Goal: Task Accomplishment & Management: Use online tool/utility

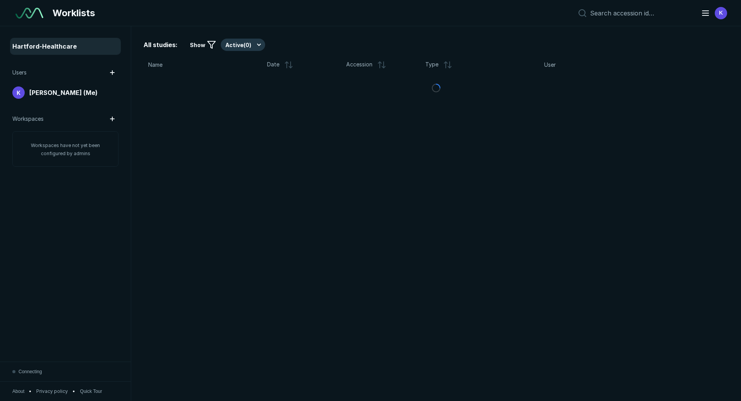
scroll to position [2537, 3611]
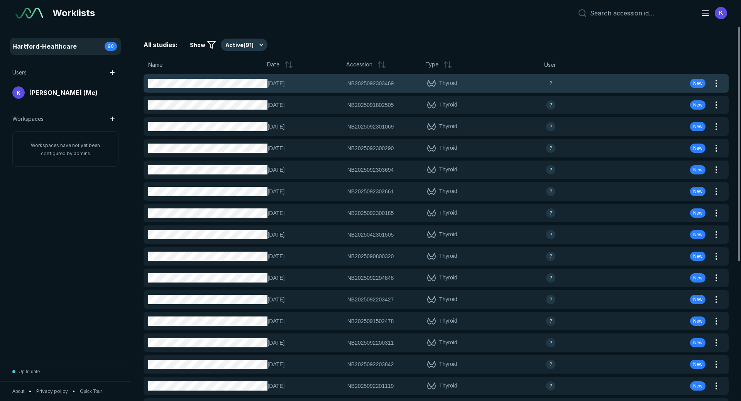
click at [358, 86] on span "NB2025092303469" at bounding box center [370, 83] width 47 height 8
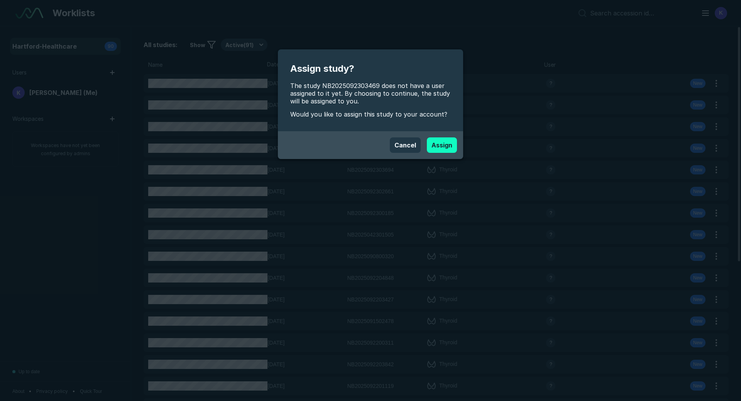
click at [440, 144] on button "Assign" at bounding box center [442, 144] width 30 height 15
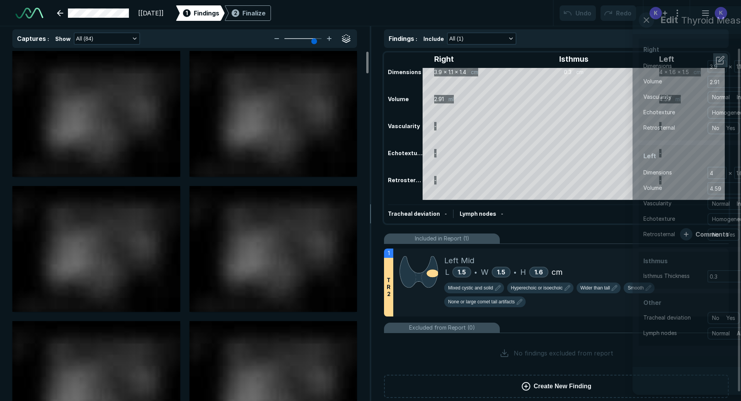
scroll to position [1737, 2535]
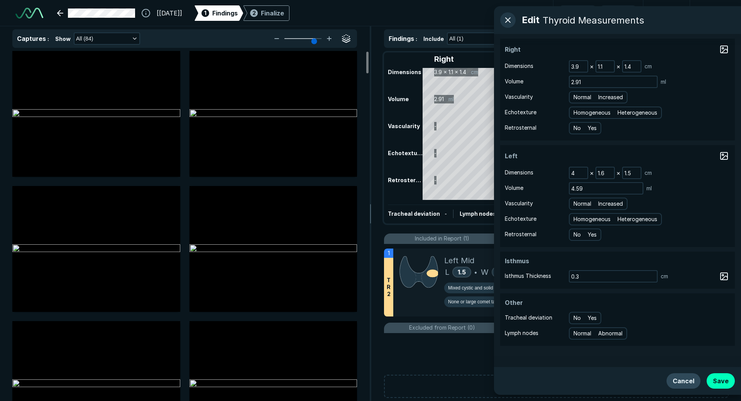
click at [668, 378] on button "Cancel" at bounding box center [683, 380] width 34 height 15
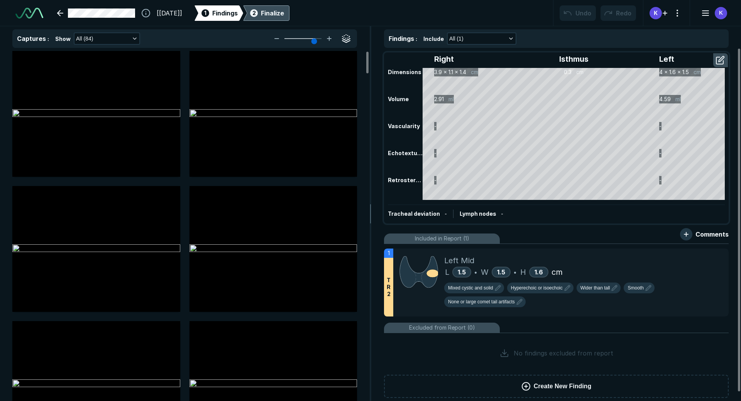
click at [284, 17] on div "Finalize" at bounding box center [272, 12] width 23 height 9
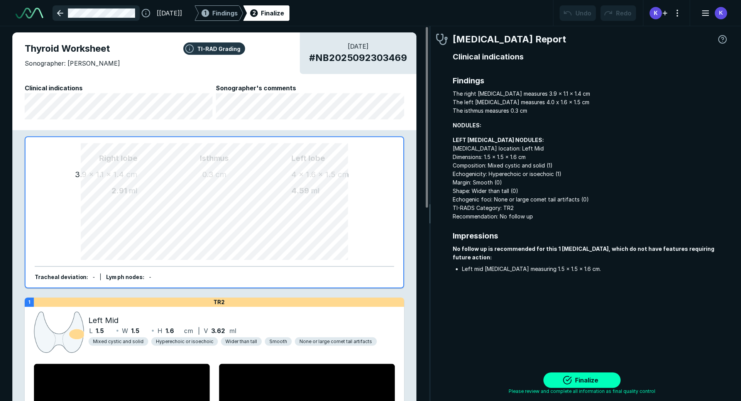
click at [59, 13] on link at bounding box center [95, 12] width 87 height 15
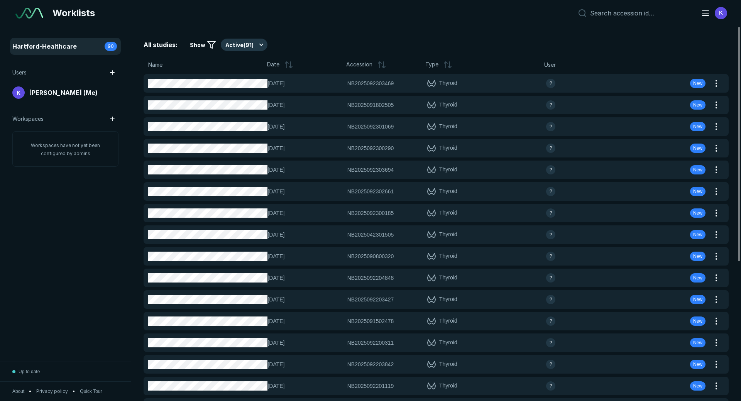
scroll to position [2661, 4325]
click at [244, 43] on button "Active ( 91 )" at bounding box center [244, 45] width 47 height 12
click at [240, 83] on span "Completed ( 4 )" at bounding box center [247, 82] width 36 height 8
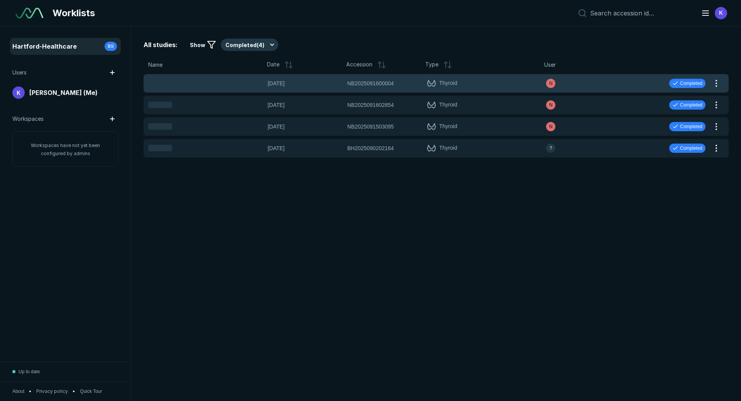
click at [346, 85] on div "Loading [DATE] NB2025091600004 NB2025091600004 Thyroid N Completed" at bounding box center [427, 83] width 566 height 19
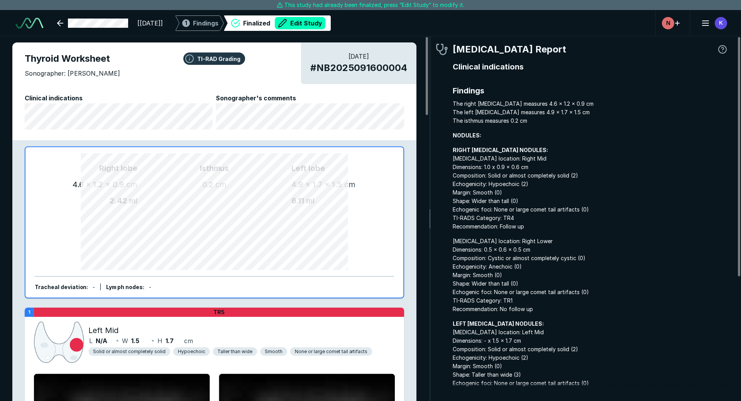
scroll to position [2616, 4325]
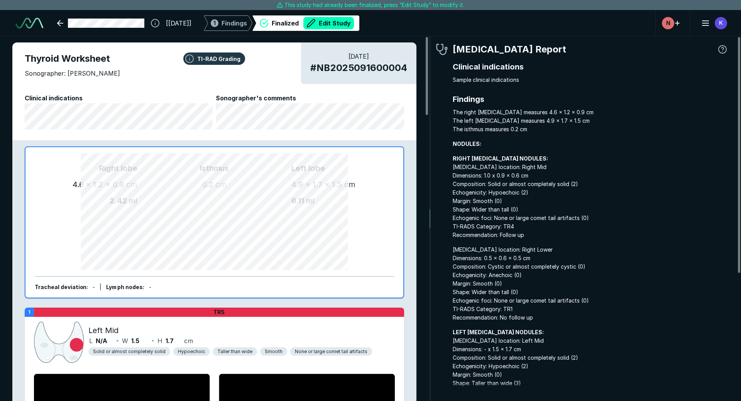
click at [320, 19] on div "Finalized Edit Study" at bounding box center [313, 23] width 82 height 12
click at [341, 22] on button "Edit Study" at bounding box center [328, 23] width 51 height 12
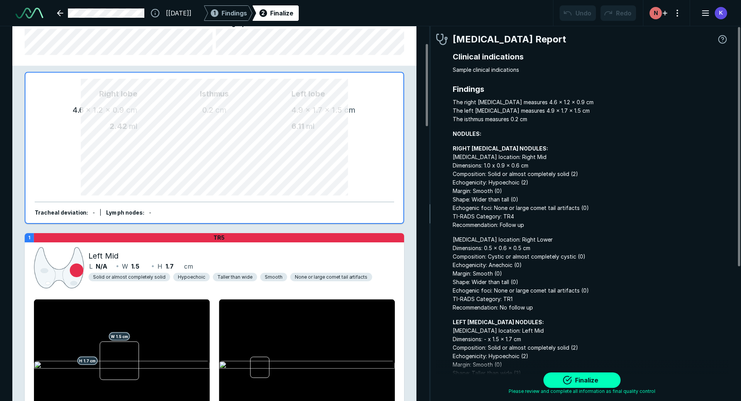
scroll to position [77, 0]
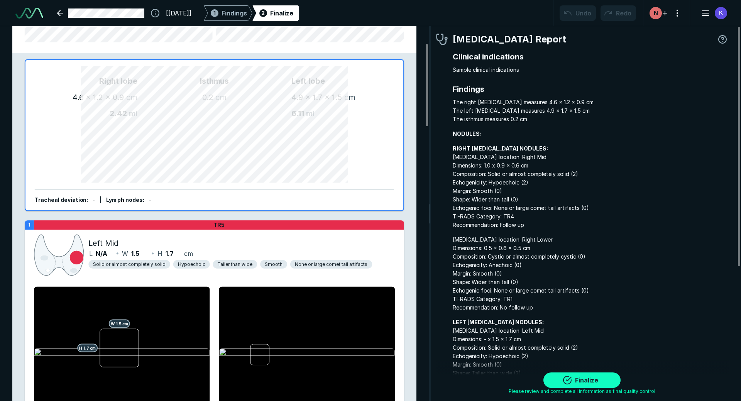
click at [559, 377] on button "Finalize" at bounding box center [581, 379] width 77 height 15
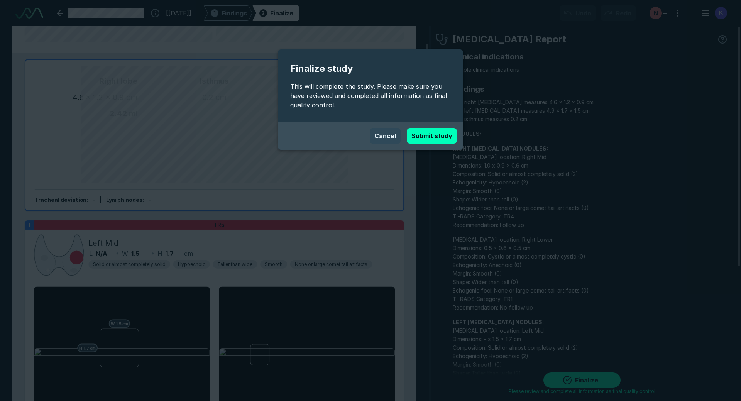
click at [378, 138] on button "Cancel" at bounding box center [385, 135] width 31 height 15
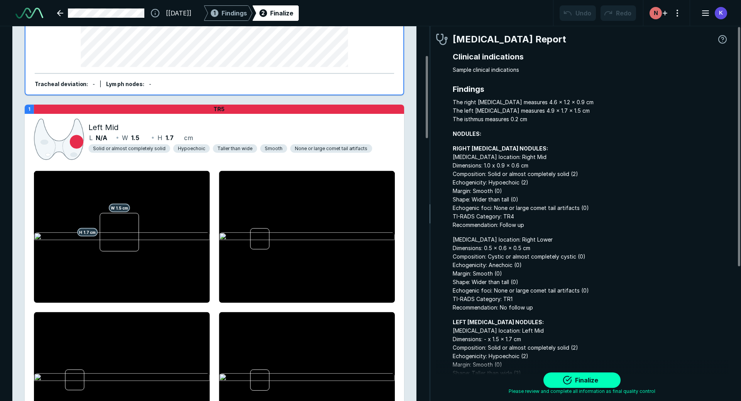
scroll to position [0, 0]
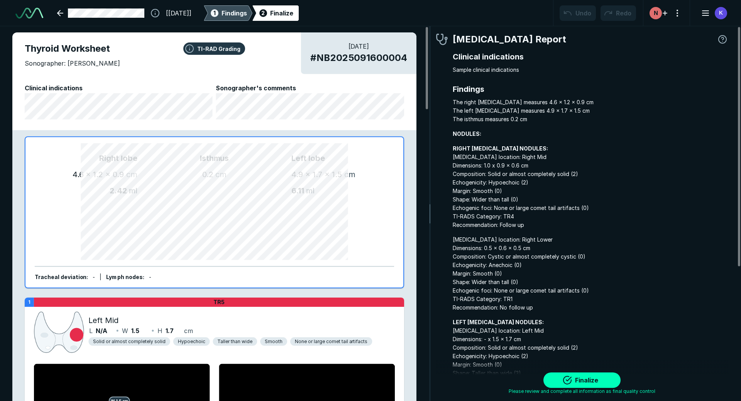
click at [245, 10] on span "Findings" at bounding box center [233, 12] width 25 height 9
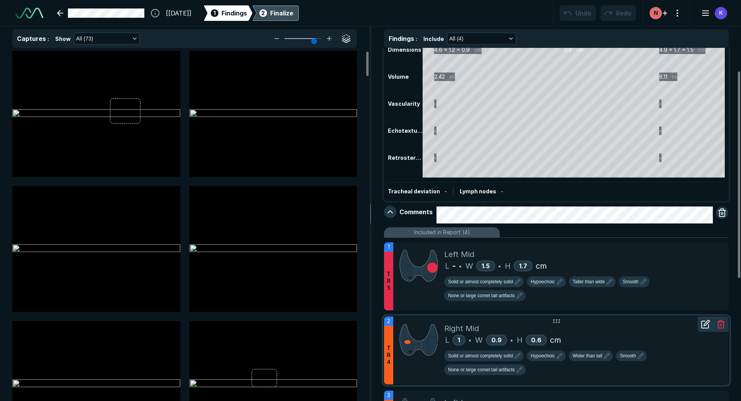
scroll to position [77, 0]
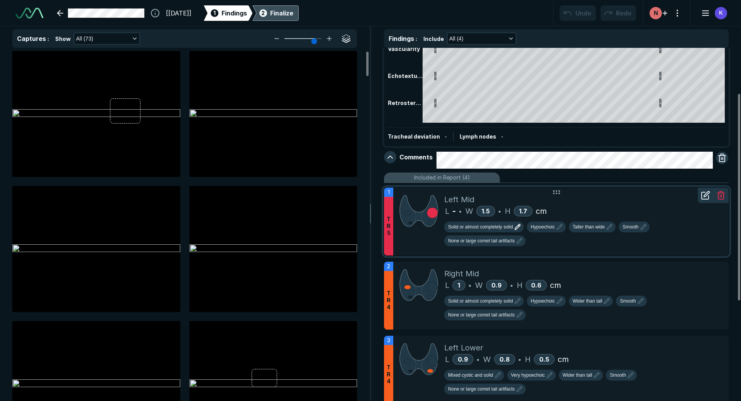
click at [517, 230] on icon "button" at bounding box center [517, 226] width 9 height 9
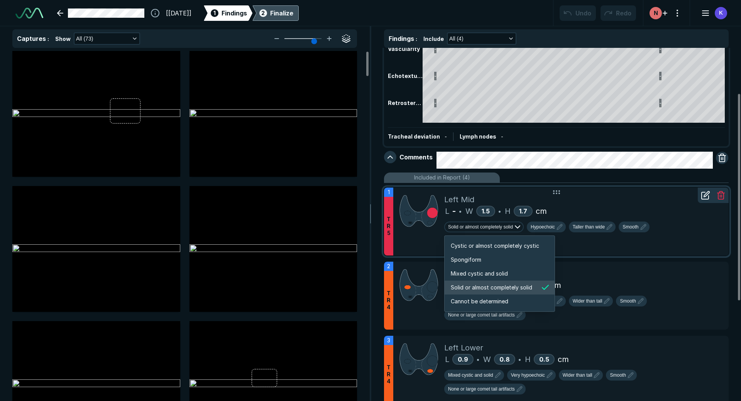
scroll to position [1287, 1482]
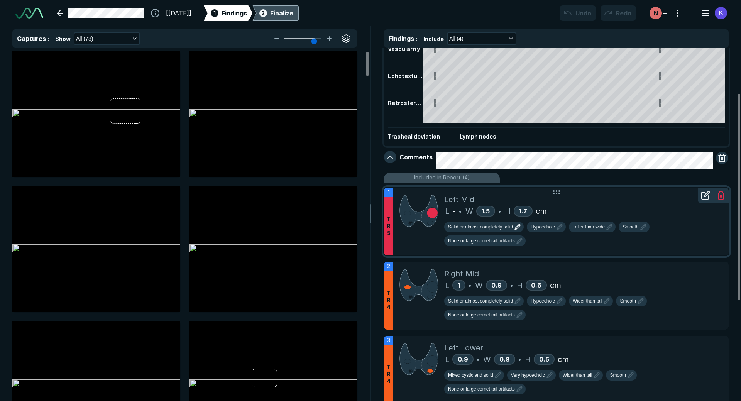
click at [589, 245] on div "Solid or almost completely solid Hypoechoic Taller than wide Smooth None or lar…" at bounding box center [583, 235] width 278 height 28
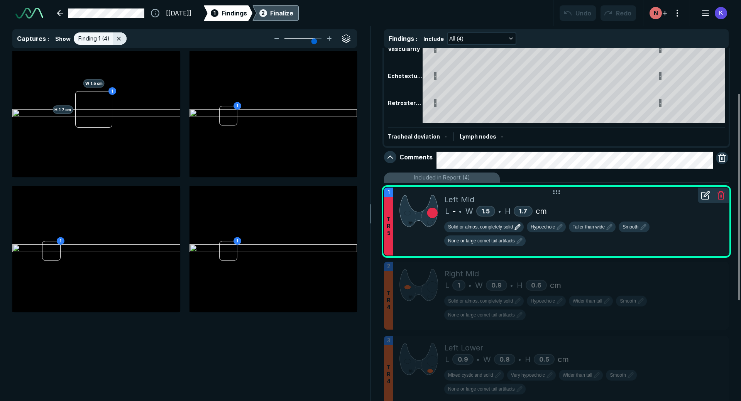
scroll to position [2482, 2530]
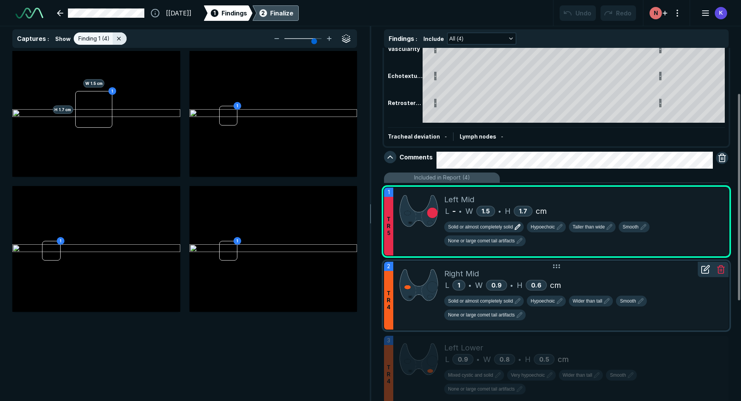
click at [667, 292] on div "Solid or almost completely solid Hypoechoic Wider than tall Smooth None or larg…" at bounding box center [583, 307] width 278 height 32
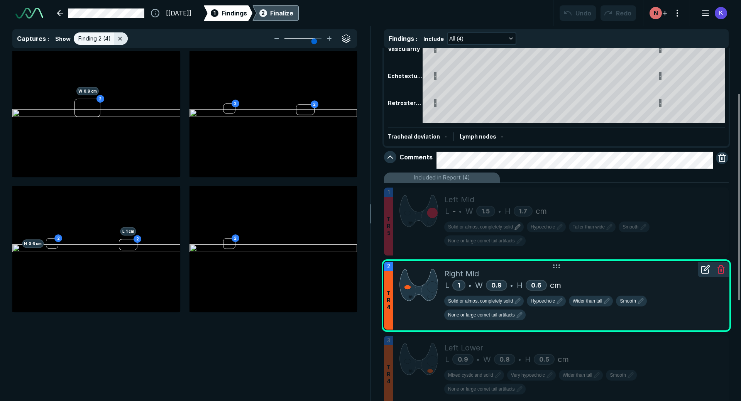
click at [703, 272] on icon at bounding box center [705, 269] width 9 height 9
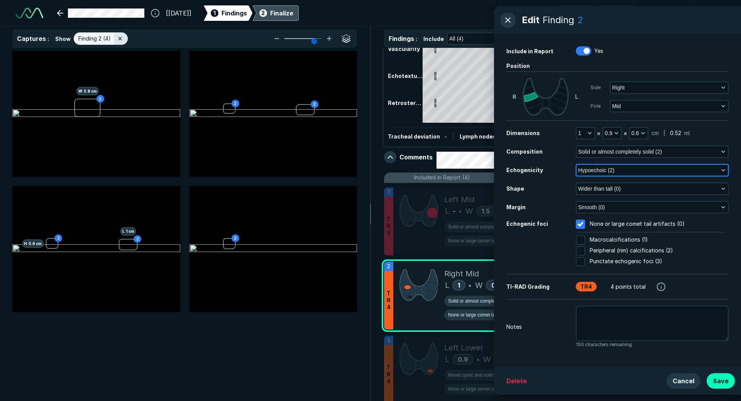
click at [724, 170] on polyline "button" at bounding box center [722, 170] width 3 height 2
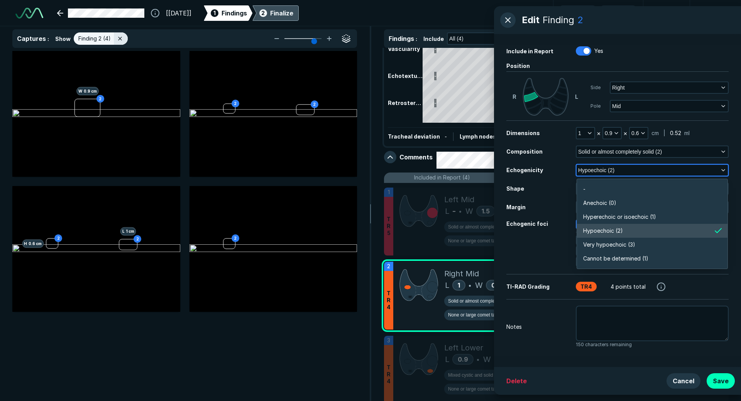
scroll to position [1350, 1668]
click at [724, 170] on polyline "button" at bounding box center [722, 170] width 3 height 2
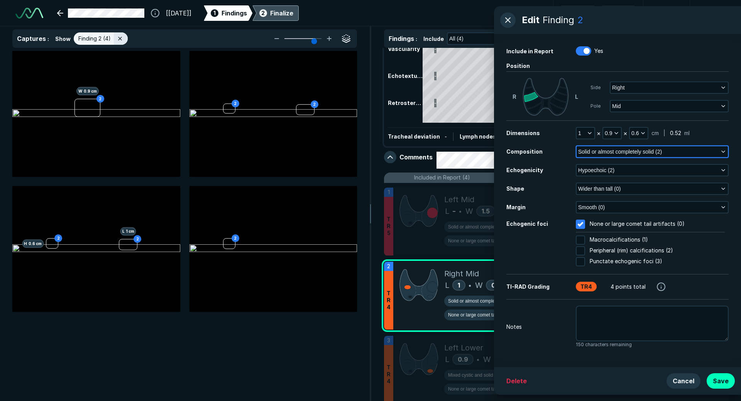
click at [724, 153] on icon "button" at bounding box center [723, 152] width 6 height 6
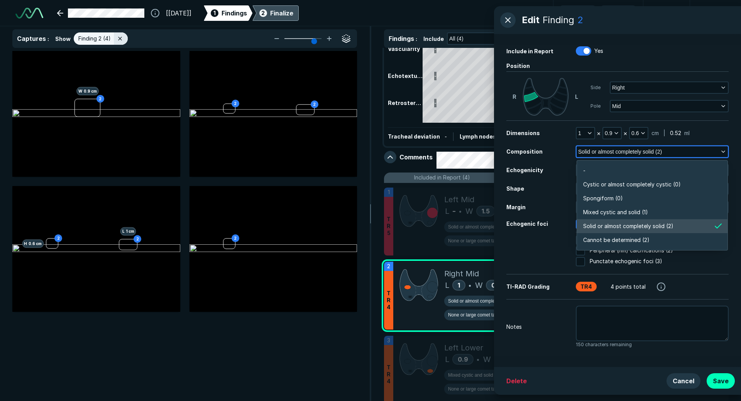
click at [724, 153] on icon "button" at bounding box center [723, 152] width 6 height 6
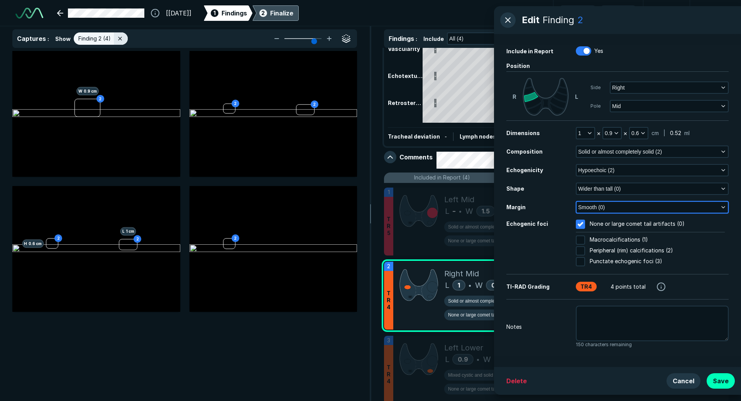
click at [725, 209] on icon "button" at bounding box center [723, 207] width 6 height 6
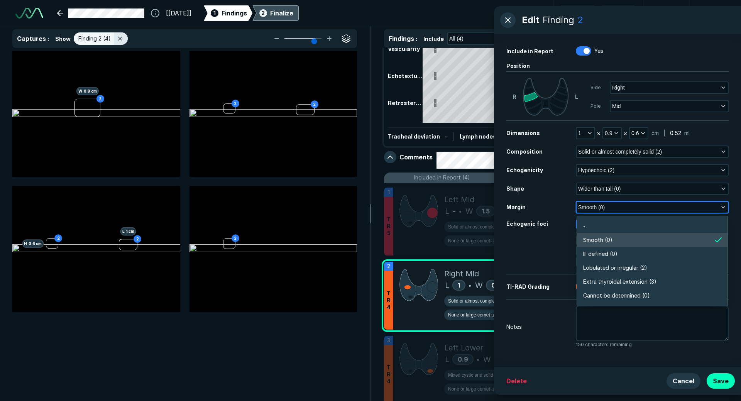
click at [725, 209] on icon "button" at bounding box center [723, 207] width 6 height 6
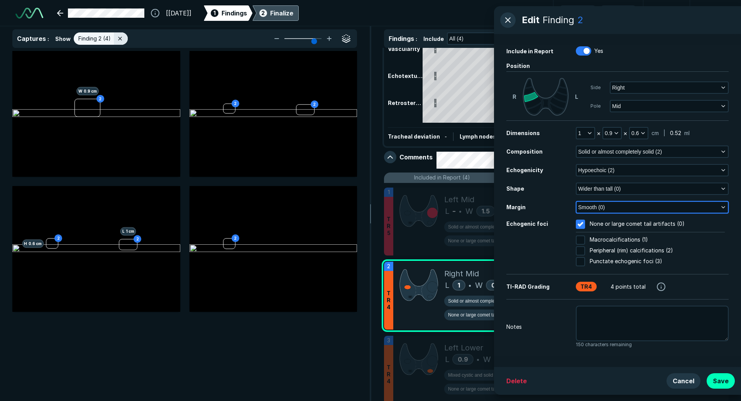
click at [724, 206] on icon "button" at bounding box center [723, 207] width 6 height 6
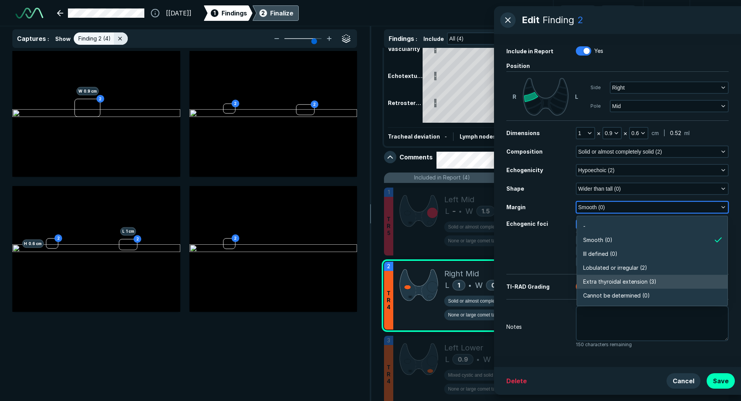
click at [613, 280] on span "Extra thyroidal extension (3)" at bounding box center [619, 281] width 73 height 8
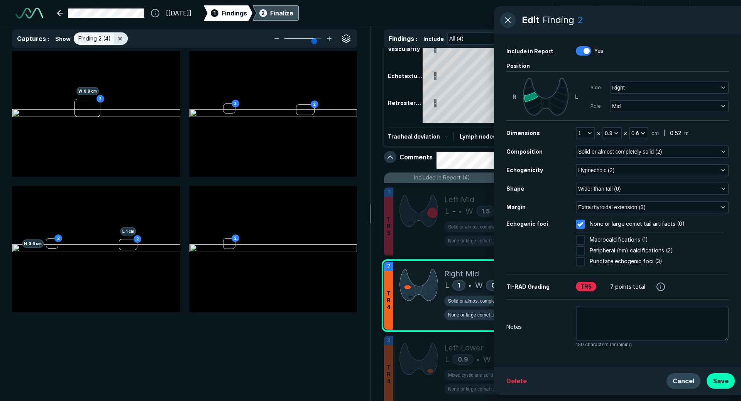
click at [688, 383] on button "Cancel" at bounding box center [683, 380] width 34 height 15
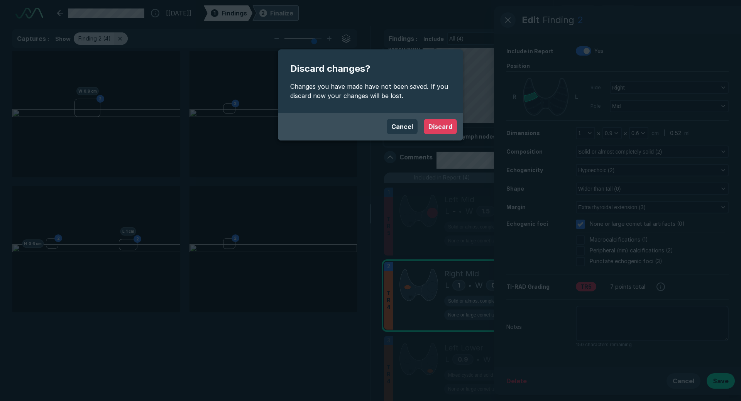
click at [441, 129] on button "Discard" at bounding box center [440, 126] width 33 height 15
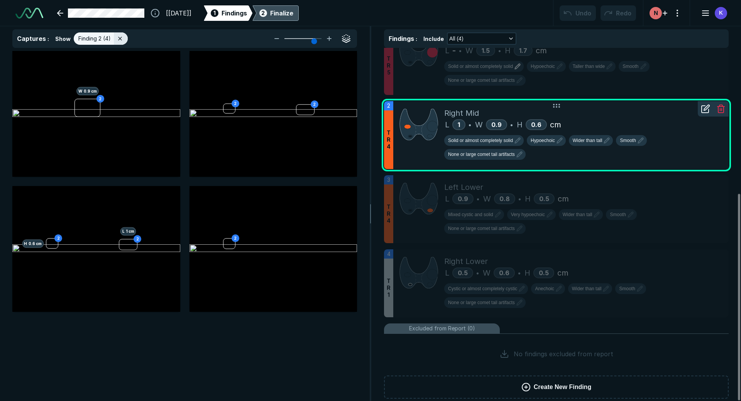
scroll to position [248, 0]
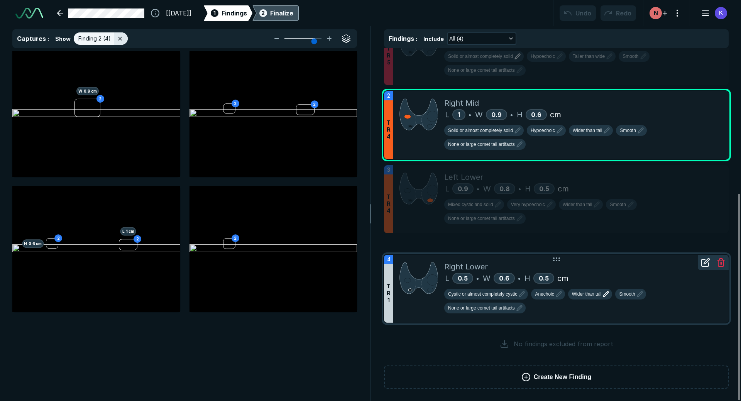
drag, startPoint x: 613, startPoint y: 267, endPoint x: 598, endPoint y: 281, distance: 20.7
click at [598, 281] on div "L 0.5 • W 0.6 • H 0.5 cm" at bounding box center [583, 278] width 278 height 12
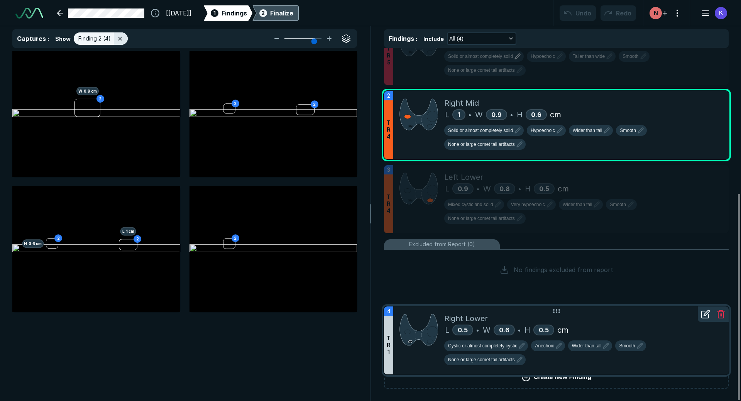
drag, startPoint x: 569, startPoint y: 260, endPoint x: 569, endPoint y: 306, distance: 45.1
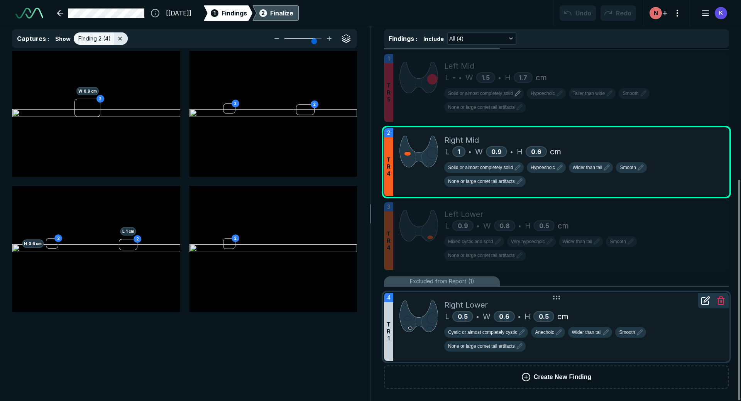
scroll to position [211, 0]
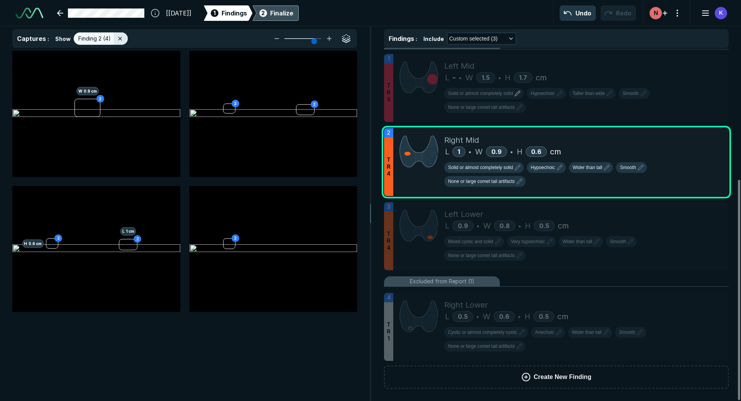
click at [293, 16] on div "Finalize" at bounding box center [281, 12] width 23 height 9
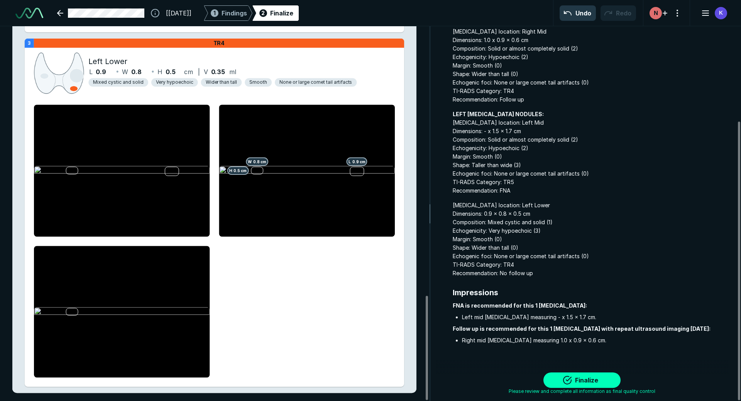
scroll to position [127, 0]
click at [247, 19] on div "1 Findings" at bounding box center [228, 12] width 38 height 15
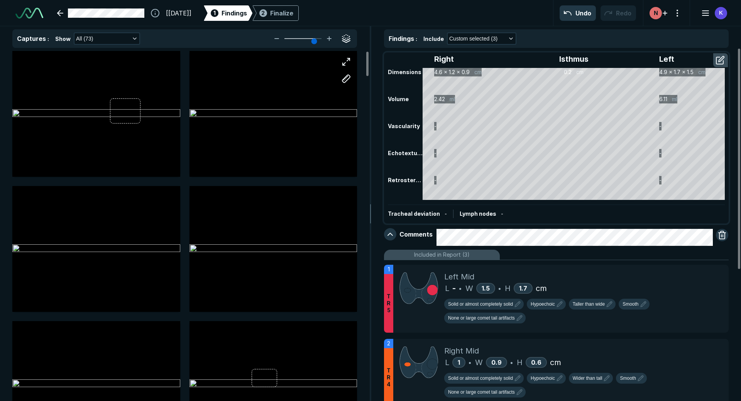
scroll to position [2543, 2530]
click at [293, 14] on div "Finalize" at bounding box center [281, 12] width 23 height 9
type textarea "x"
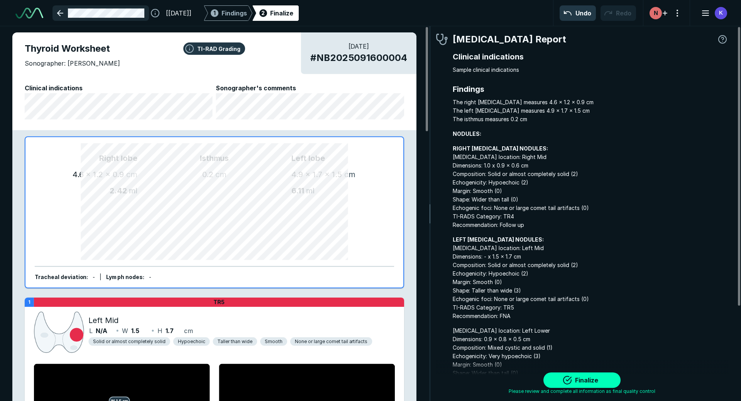
click at [78, 14] on link at bounding box center [100, 12] width 96 height 15
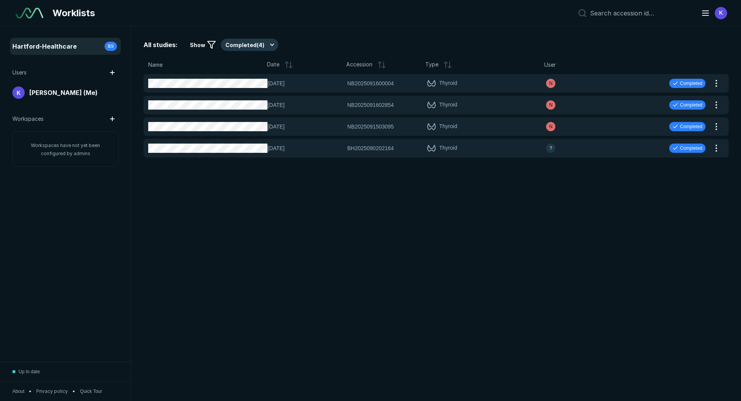
scroll to position [2661, 4325]
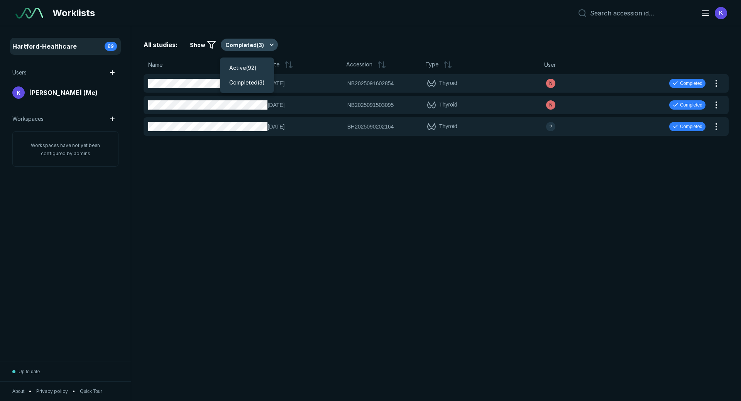
click at [252, 47] on button "Completed ( 3 )" at bounding box center [249, 45] width 57 height 12
click at [248, 66] on span "Active ( 92 )" at bounding box center [242, 68] width 27 height 8
